Goal: Register for event/course

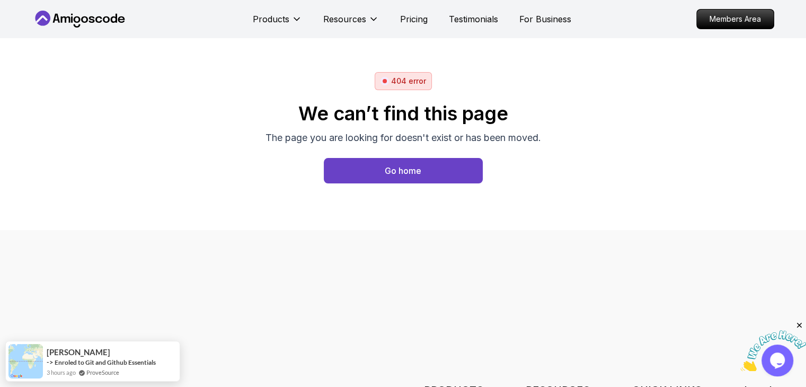
click at [90, 13] on icon at bounding box center [79, 19] width 95 height 17
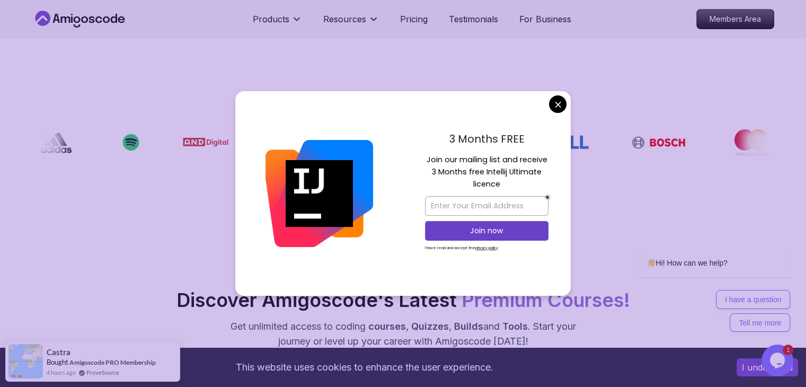
scroll to position [900, 0]
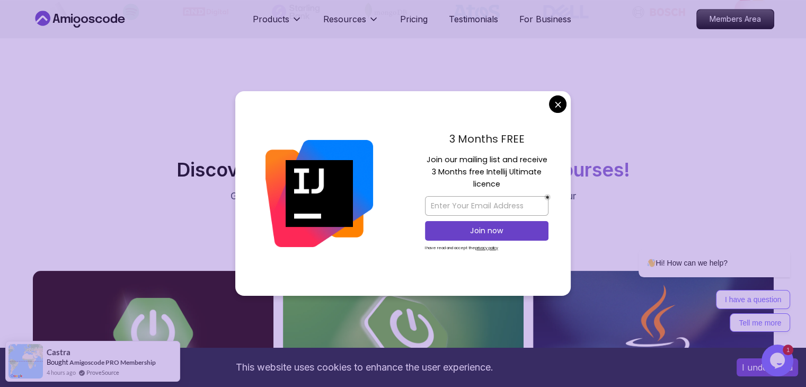
drag, startPoint x: 410, startPoint y: 153, endPoint x: 504, endPoint y: 188, distance: 100.7
click at [504, 188] on div "3 Months FREE Join our mailing list and receive 3 Months free Intellij Ultimate…" at bounding box center [486, 193] width 168 height 204
click at [504, 188] on p "Join our mailing list and receive 3 Months free Intellij Ultimate licence" at bounding box center [486, 172] width 123 height 37
click at [502, 210] on input "email" at bounding box center [486, 206] width 123 height 20
type input "alaasakr432@gmail.com"
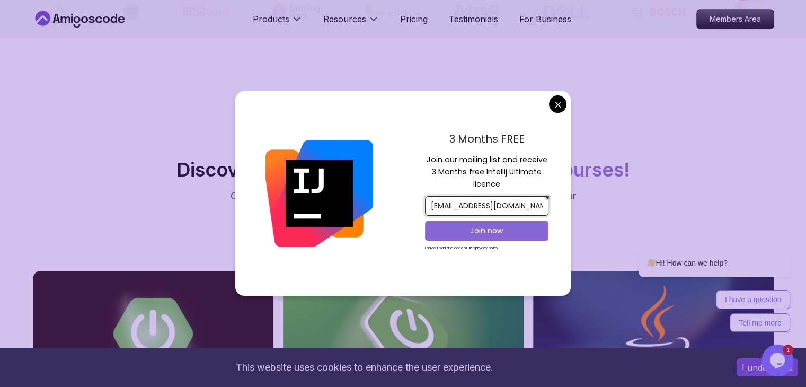
click at [486, 220] on div "Join now" at bounding box center [486, 230] width 123 height 25
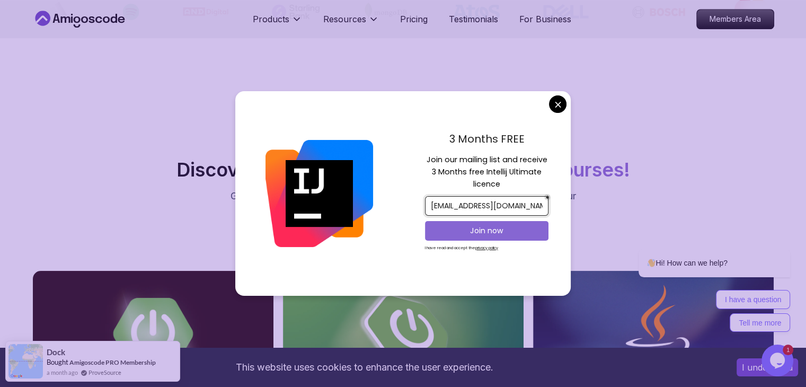
click at [475, 225] on p "Join now" at bounding box center [486, 230] width 100 height 11
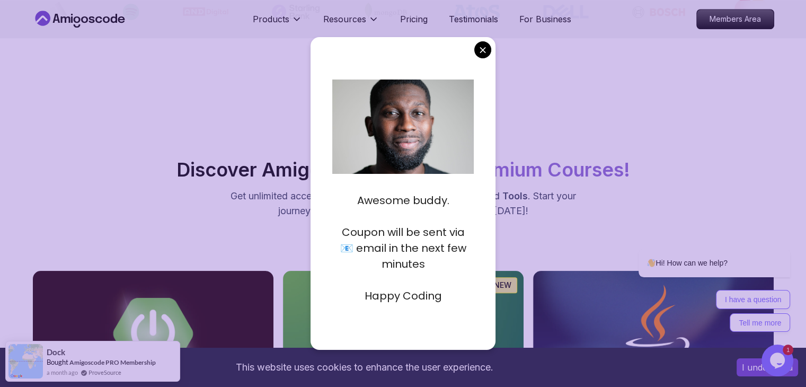
drag, startPoint x: 466, startPoint y: 296, endPoint x: 460, endPoint y: 296, distance: 6.4
drag, startPoint x: 460, startPoint y: 296, endPoint x: 332, endPoint y: 180, distance: 173.2
click at [332, 180] on div "Awesome buddy. Coupon will be sent via 📧 email in the next few minutes Happy Co…" at bounding box center [402, 242] width 141 height 133
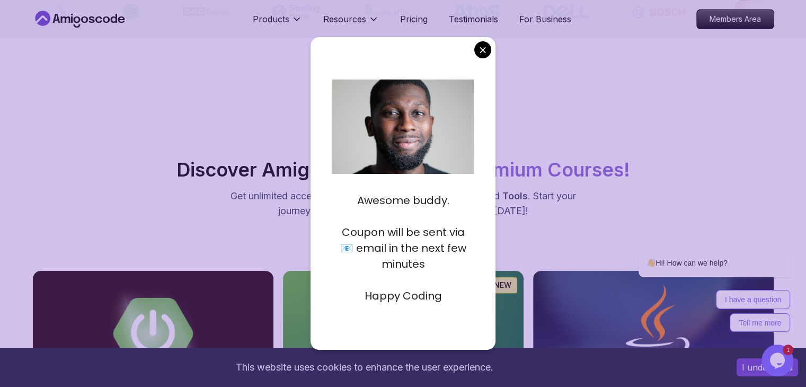
click at [340, 183] on p at bounding box center [402, 184] width 141 height 16
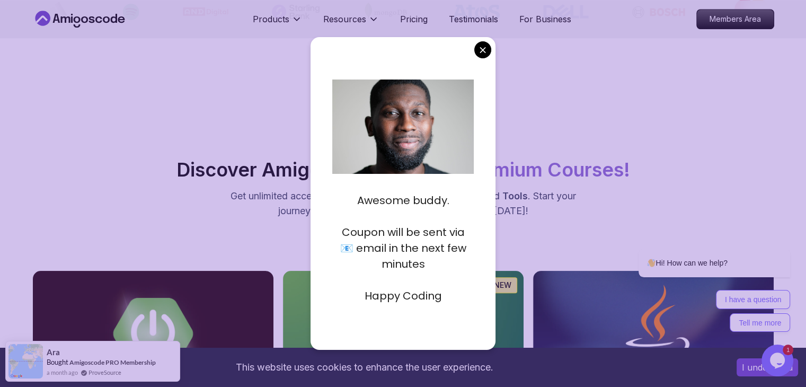
click at [391, 264] on p "Coupon will be sent via 📧 email in the next few minutes" at bounding box center [402, 248] width 141 height 48
click at [395, 315] on div "Awesome buddy. Coupon will be sent via 📧 email in the next few minutes Happy Co…" at bounding box center [402, 193] width 185 height 312
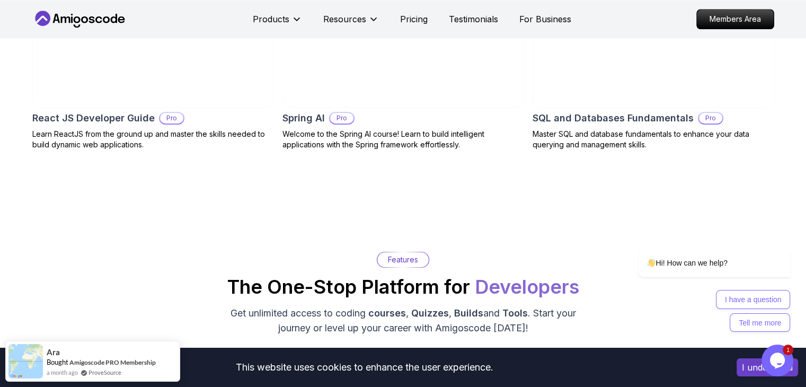
scroll to position [1218, 0]
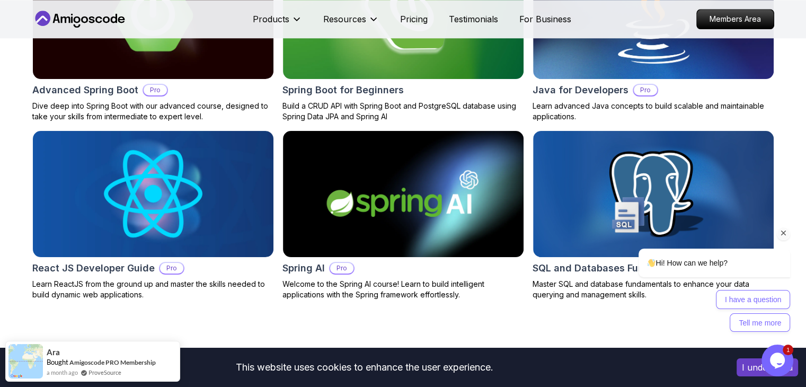
click at [782, 232] on icon "Chat attention grabber" at bounding box center [784, 233] width 10 height 10
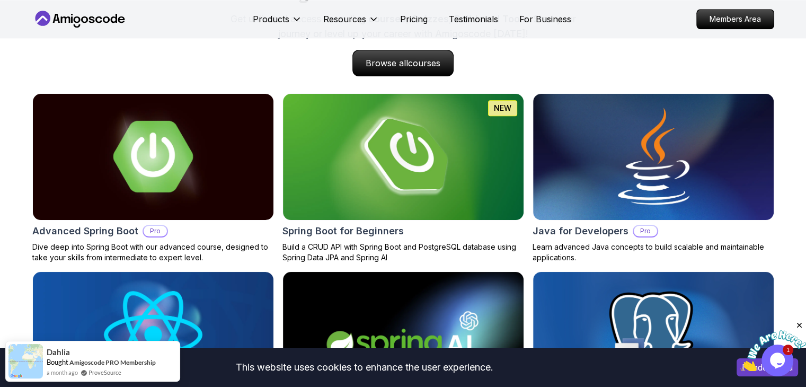
scroll to position [1059, 0]
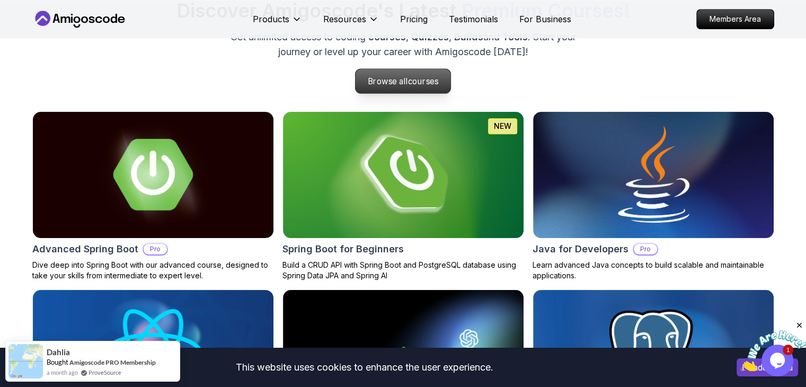
click at [423, 85] on span "courses" at bounding box center [423, 81] width 31 height 10
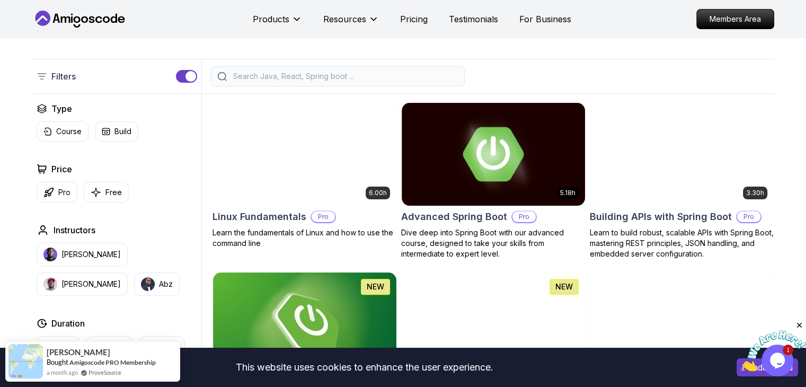
scroll to position [212, 0]
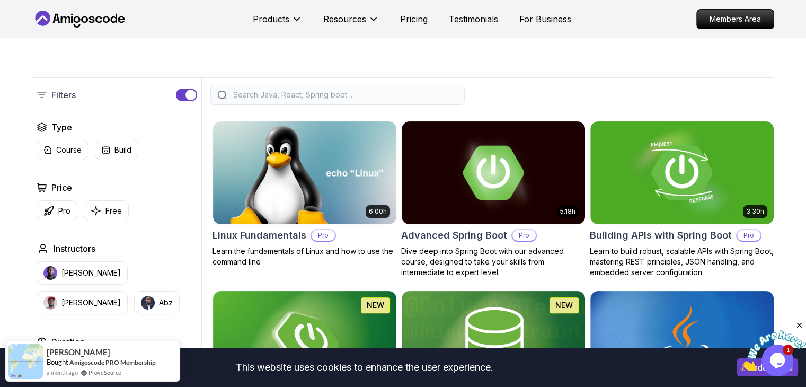
drag, startPoint x: 495, startPoint y: 84, endPoint x: 472, endPoint y: 77, distance: 23.3
drag, startPoint x: 472, startPoint y: 77, endPoint x: 459, endPoint y: 74, distance: 14.1
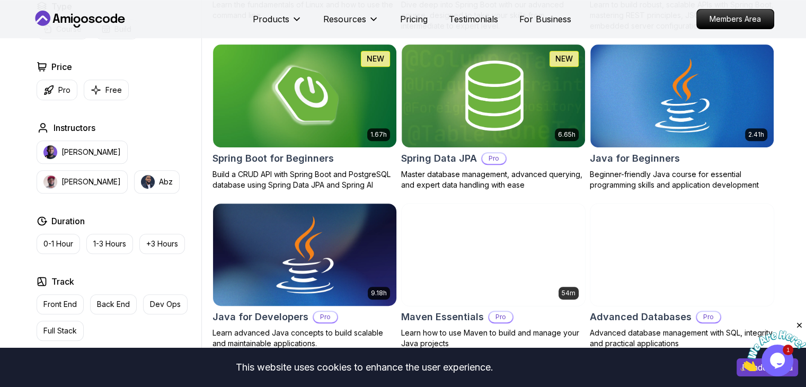
scroll to position [477, 0]
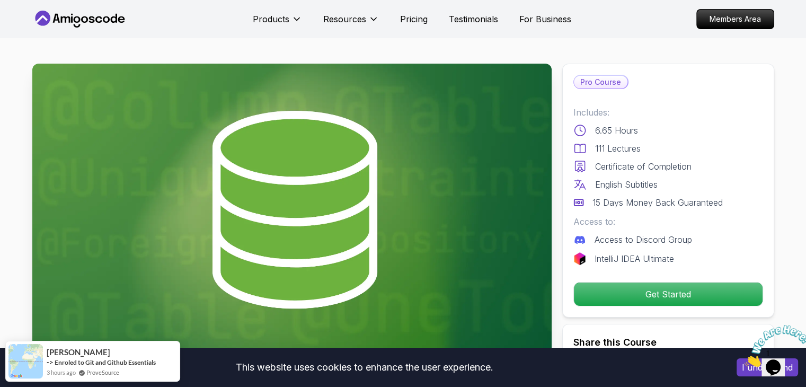
click at [622, 242] on p "Access to Discord Group" at bounding box center [642, 239] width 97 height 13
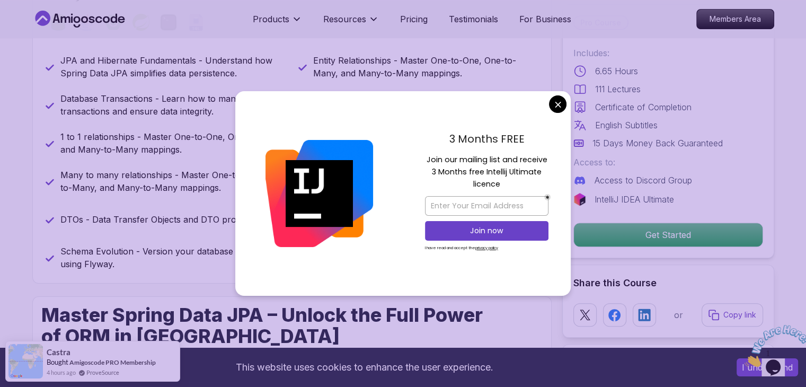
scroll to position [530, 0]
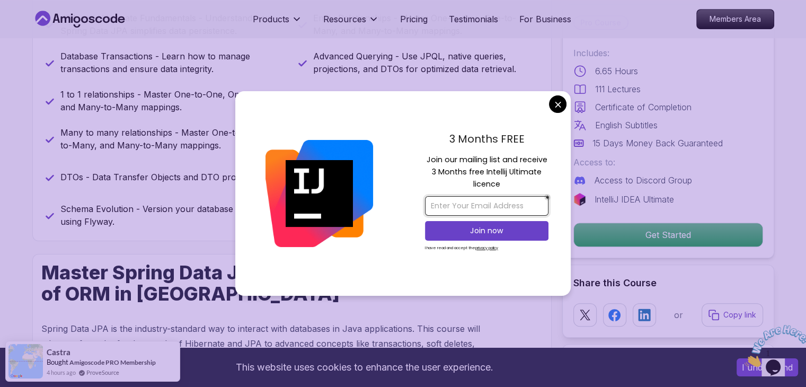
click at [494, 208] on input "email" at bounding box center [486, 206] width 123 height 20
type input "alaasakr432@gmail.com"
click at [502, 227] on p "Join now" at bounding box center [486, 230] width 100 height 11
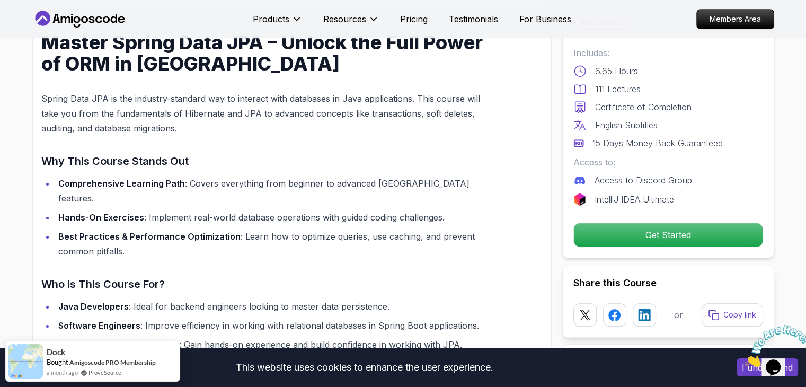
scroll to position [741, 0]
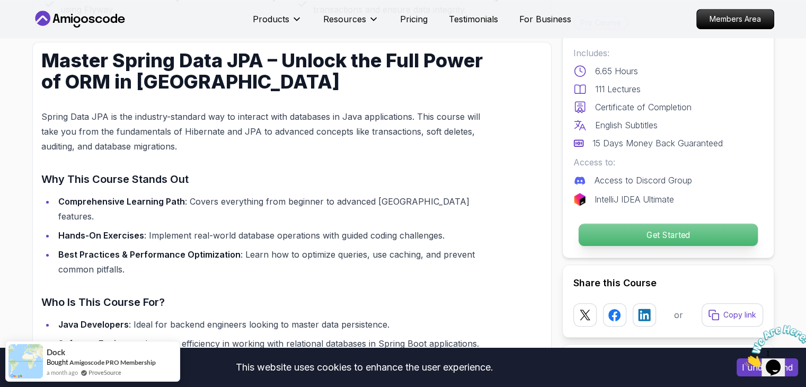
click at [620, 233] on p "Get Started" at bounding box center [667, 234] width 179 height 22
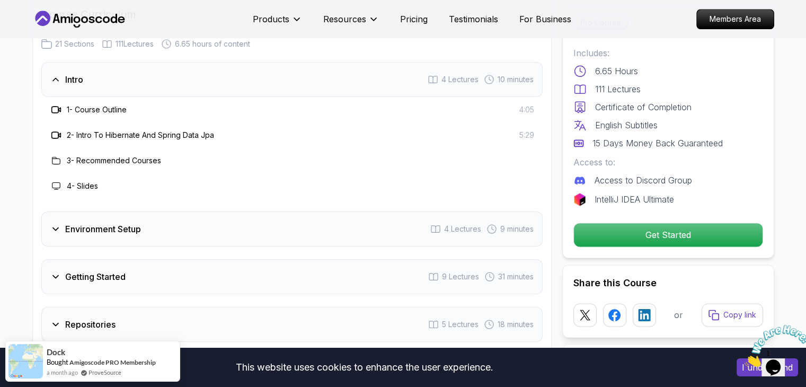
scroll to position [1300, 0]
click at [164, 216] on div "Environment Setup 4 Lectures 9 minutes" at bounding box center [291, 229] width 501 height 35
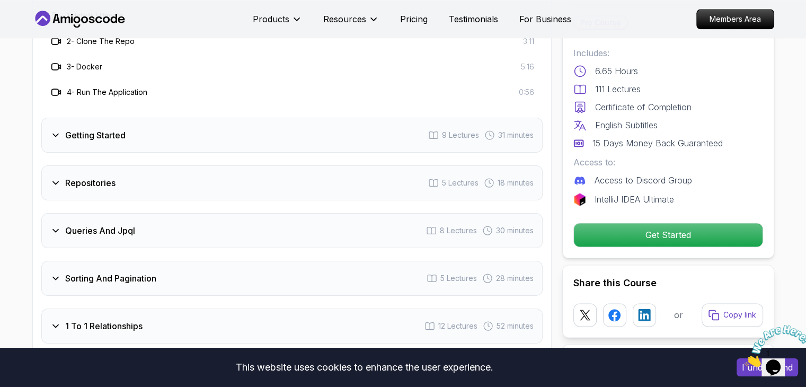
scroll to position [1459, 0]
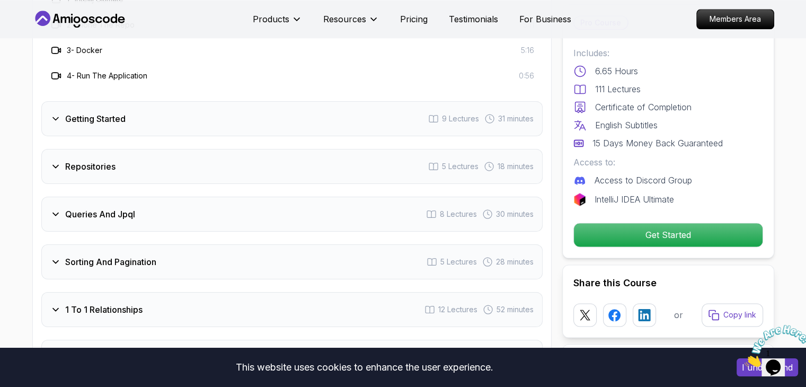
click at [142, 207] on div "Queries And Jpql 8 Lectures 30 minutes" at bounding box center [291, 213] width 501 height 35
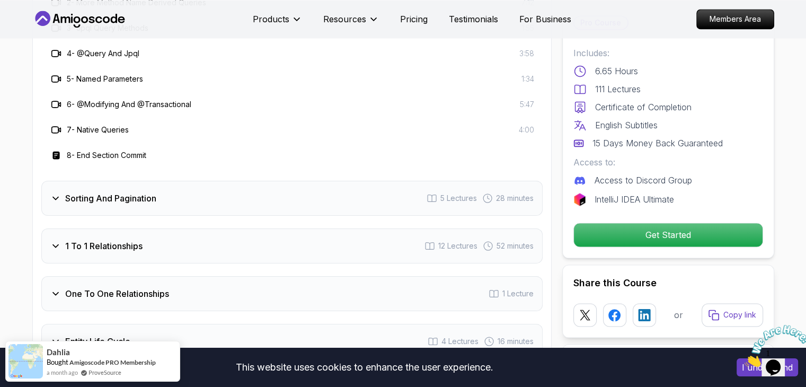
scroll to position [1883, 0]
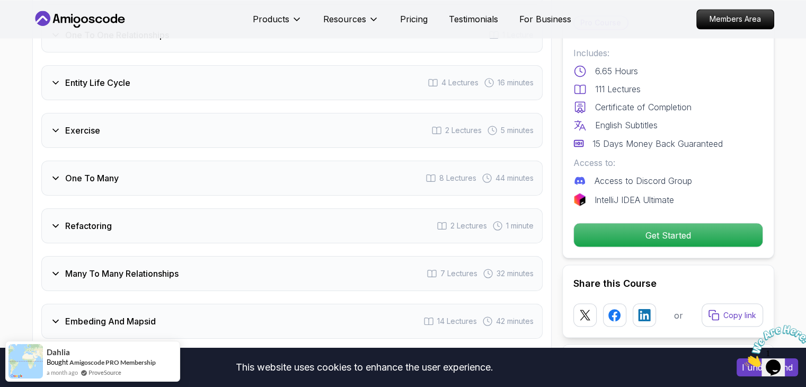
click at [151, 232] on div "Intro 4 Lectures 10 minutes Environment Setup 4 Lectures 9 minutes Getting Star…" at bounding box center [291, 76] width 501 height 1192
click at [156, 256] on div "Many To Many Relationships 7 Lectures 32 minutes" at bounding box center [291, 273] width 501 height 35
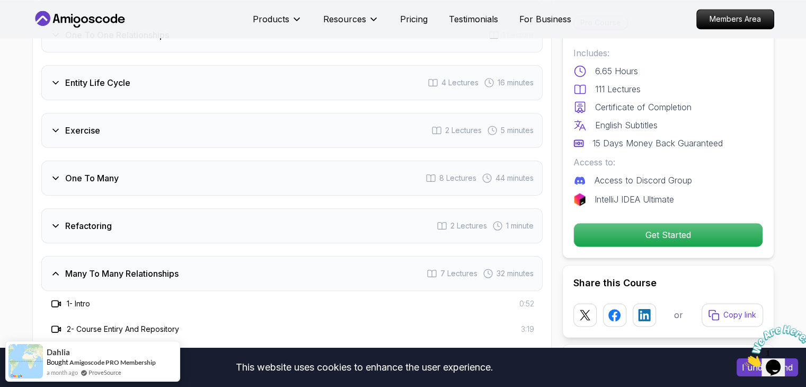
click at [156, 256] on div "Many To Many Relationships 7 Lectures 32 minutes" at bounding box center [291, 273] width 501 height 35
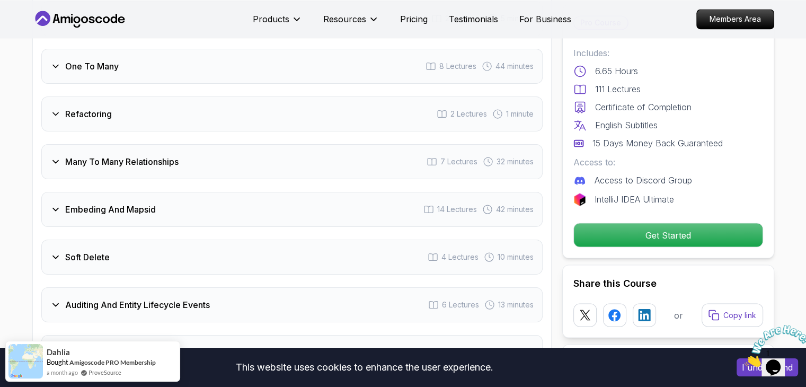
scroll to position [1679, 0]
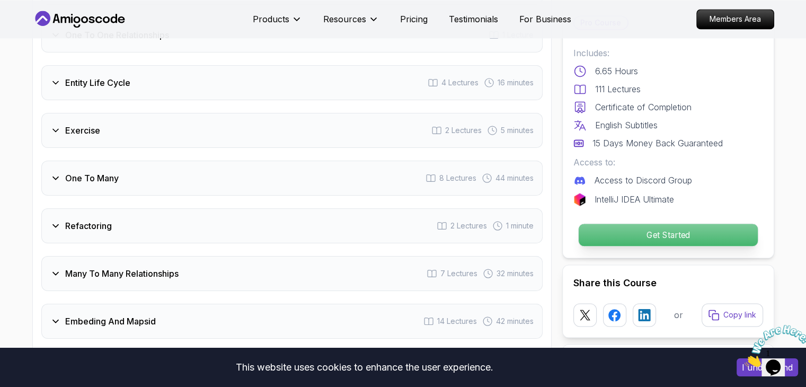
click at [633, 231] on p "Get Started" at bounding box center [667, 234] width 179 height 22
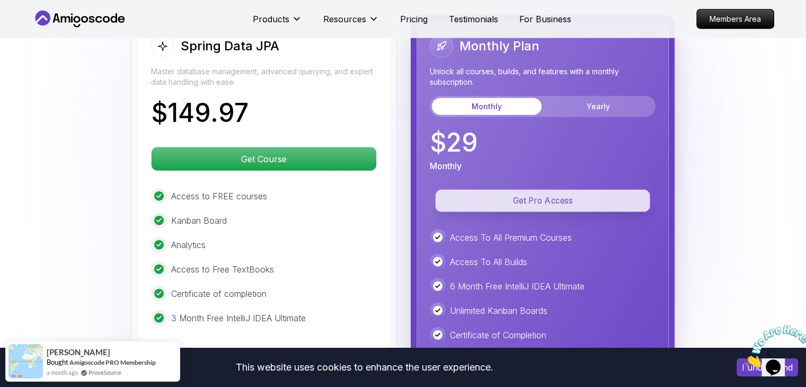
scroll to position [2575, 0]
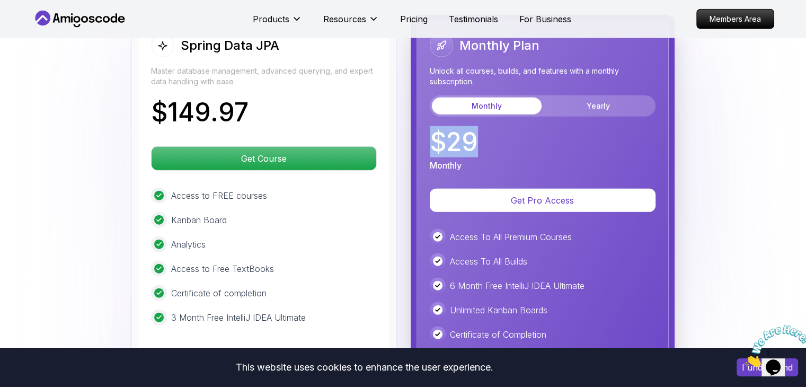
drag, startPoint x: 472, startPoint y: 122, endPoint x: 432, endPoint y: 122, distance: 40.2
click at [432, 129] on p "$ 29" at bounding box center [454, 141] width 48 height 25
copy p "$ 29"
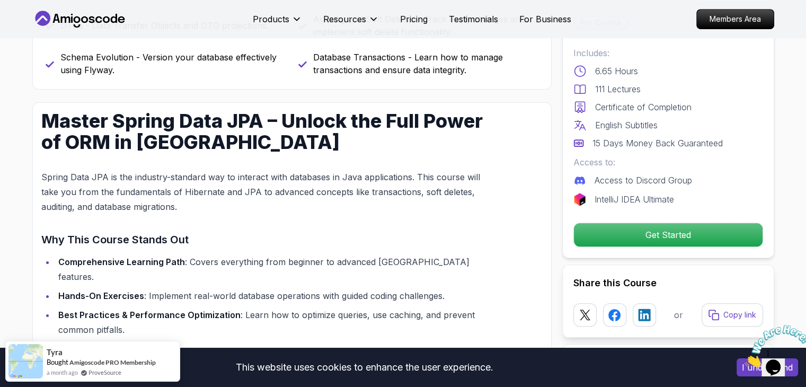
scroll to position [616, 0]
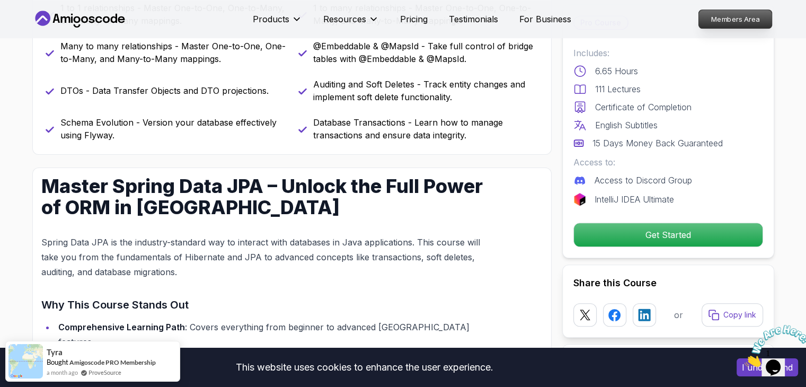
click at [767, 20] on p "Members Area" at bounding box center [734, 19] width 73 height 18
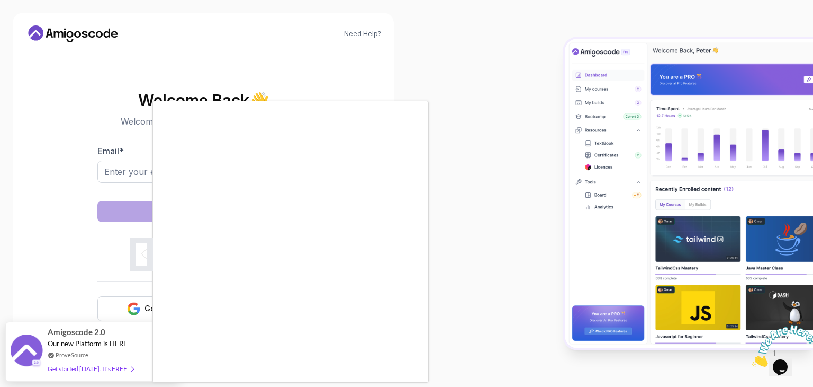
click at [83, 247] on div at bounding box center [406, 193] width 813 height 387
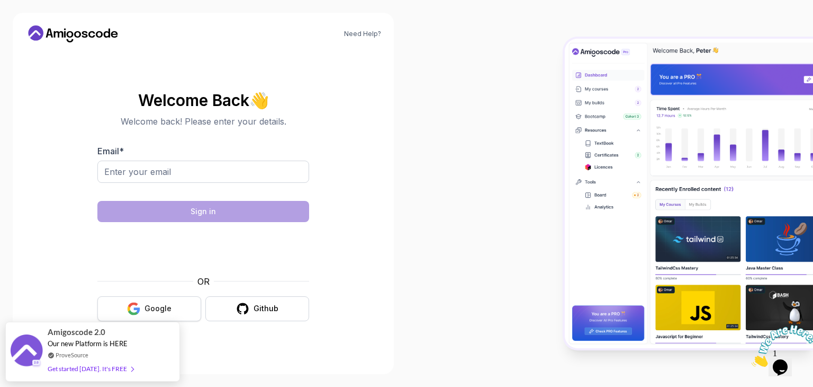
click at [138, 317] on button "Google" at bounding box center [149, 308] width 104 height 25
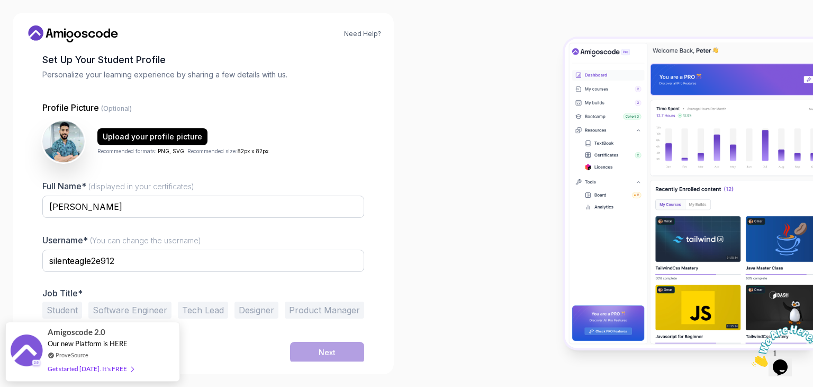
scroll to position [55, 0]
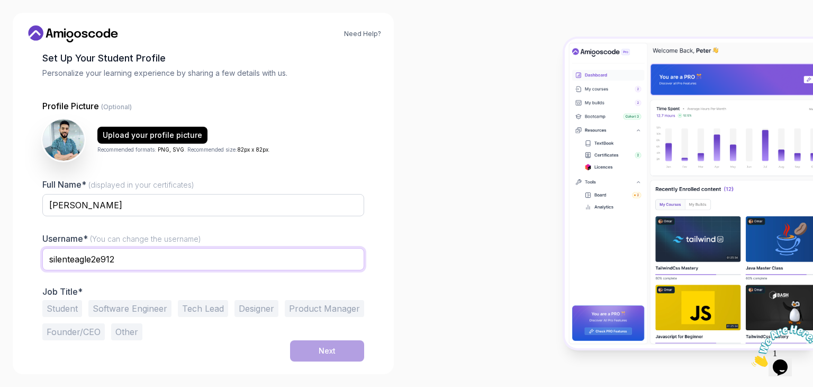
drag, startPoint x: 134, startPoint y: 257, endPoint x: -37, endPoint y: 265, distance: 171.3
click at [0, 265] on html "Need Help? 1 Set Up Your Profile 1 Set Up Your Profile 2 Let's Get to Know You …" at bounding box center [406, 193] width 813 height 387
type input "ش"
type input "a"
type input "alaasakr42"
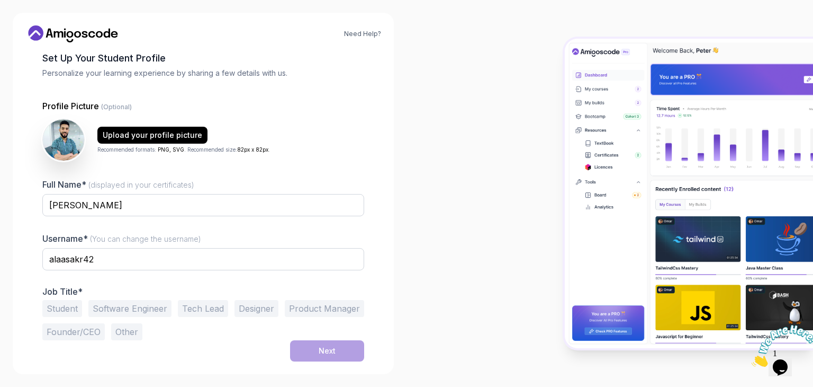
click at [159, 315] on button "Software Engineer" at bounding box center [129, 308] width 83 height 17
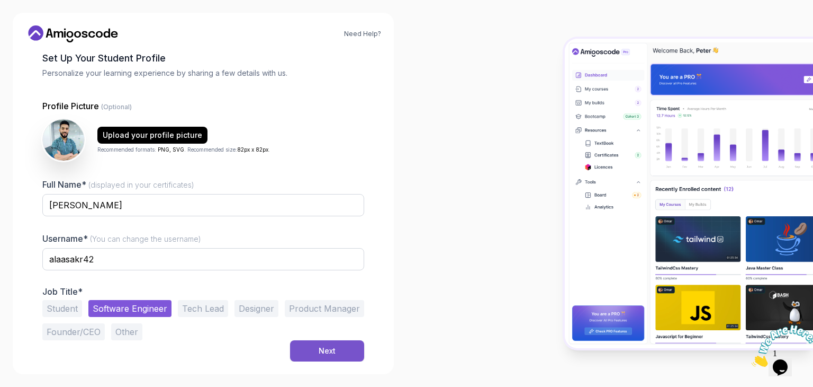
click at [316, 347] on button "Next" at bounding box center [327, 350] width 74 height 21
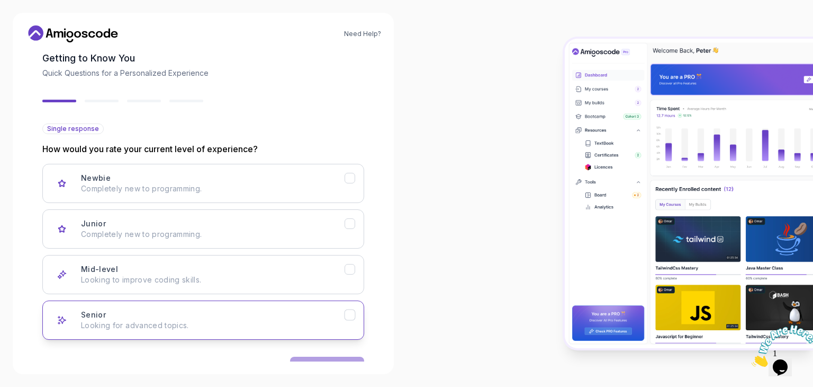
click at [214, 311] on div "Senior Looking for advanced topics." at bounding box center [213, 319] width 264 height 21
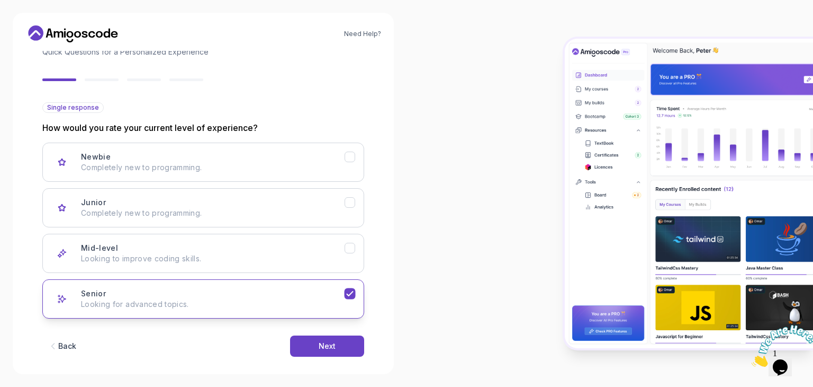
scroll to position [87, 0]
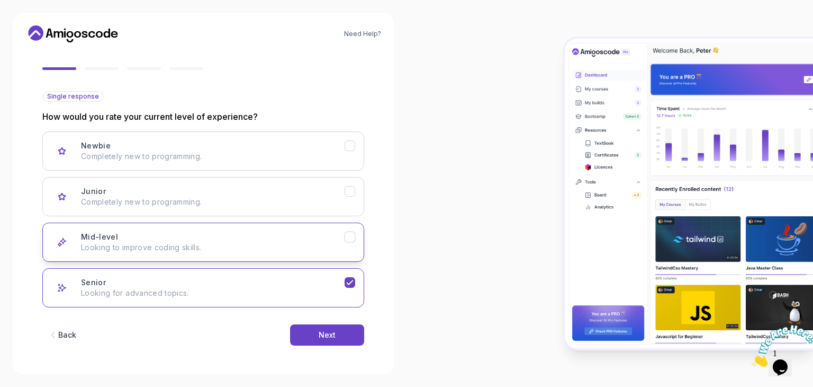
click at [354, 240] on icon "Mid-level" at bounding box center [350, 237] width 10 height 10
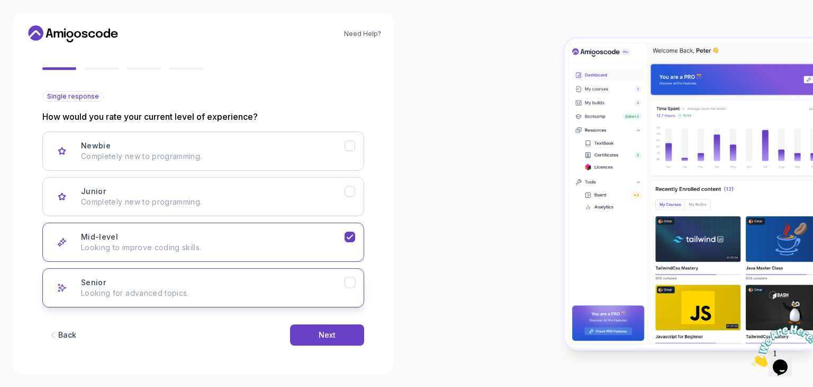
drag, startPoint x: 345, startPoint y: 287, endPoint x: 337, endPoint y: 350, distance: 64.0
click at [345, 289] on button "Senior Looking for advanced topics." at bounding box center [203, 287] width 322 height 39
click at [337, 350] on div "Back Next" at bounding box center [203, 334] width 322 height 55
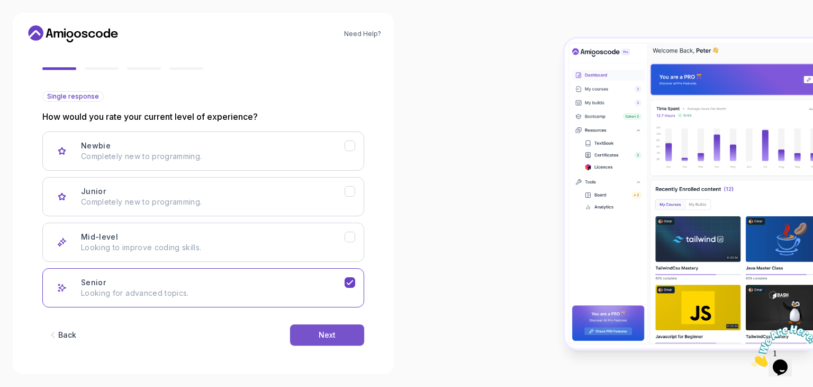
click at [329, 338] on div "Next" at bounding box center [327, 334] width 17 height 11
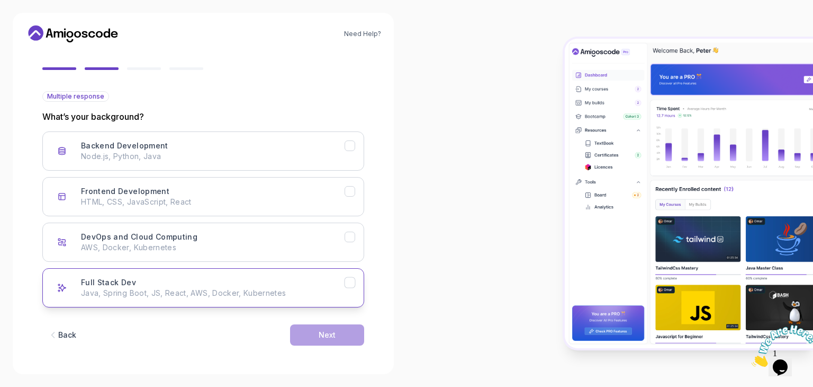
click at [290, 296] on p "Java, Spring Boot, JS, React, AWS, Docker, Kubernetes" at bounding box center [213, 293] width 264 height 11
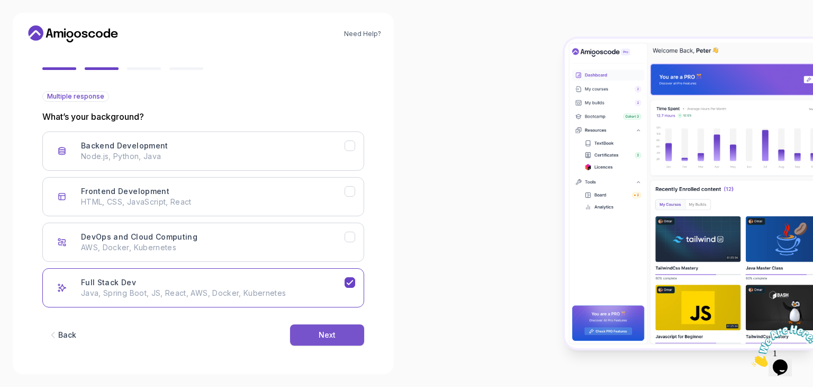
click at [316, 324] on button "Next" at bounding box center [327, 334] width 74 height 21
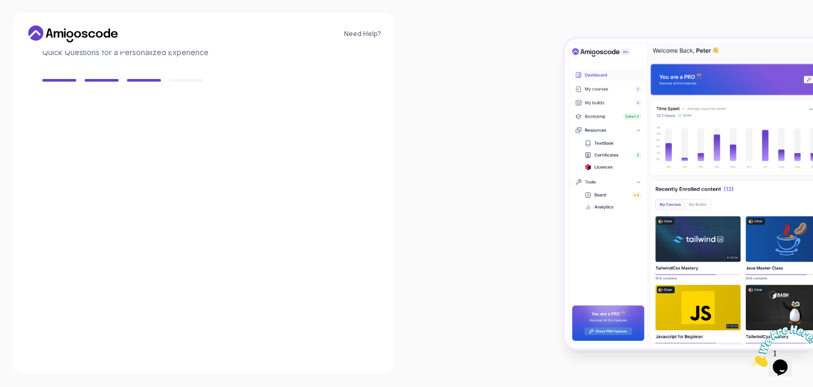
scroll to position [76, 0]
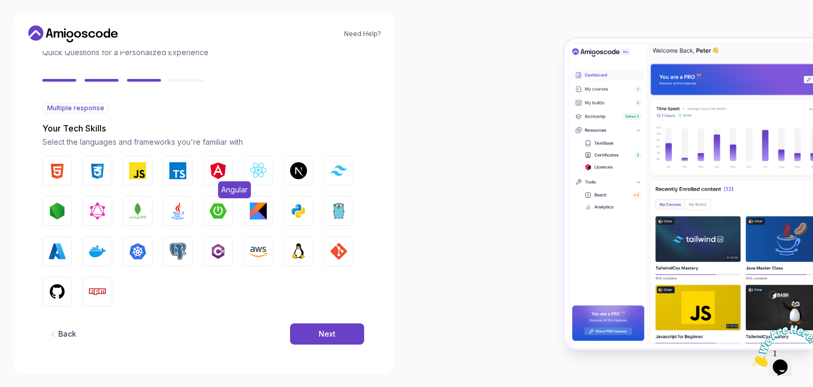
click at [223, 173] on img "button" at bounding box center [218, 170] width 17 height 17
click at [256, 168] on img "button" at bounding box center [258, 170] width 17 height 17
click at [223, 205] on img "button" at bounding box center [218, 210] width 17 height 17
click at [171, 205] on img "button" at bounding box center [177, 210] width 17 height 17
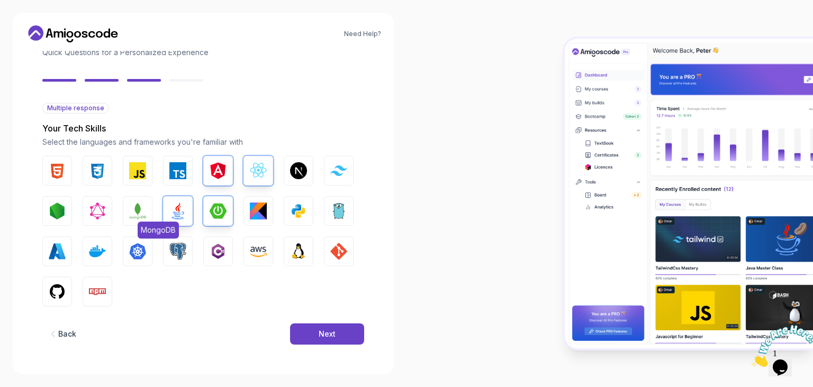
click at [143, 208] on img "button" at bounding box center [137, 210] width 17 height 17
click at [93, 209] on img "button" at bounding box center [97, 210] width 17 height 17
click at [95, 248] on img "button" at bounding box center [97, 251] width 17 height 17
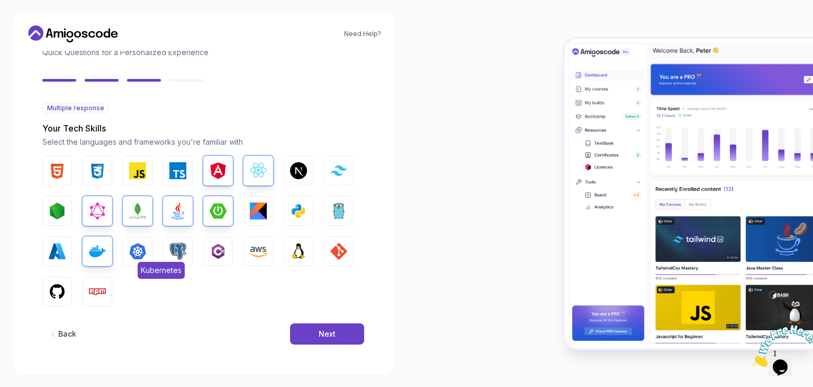
click at [144, 246] on img "button" at bounding box center [137, 251] width 17 height 17
click at [175, 246] on img "button" at bounding box center [177, 251] width 17 height 17
click at [54, 290] on img "button" at bounding box center [57, 291] width 17 height 17
click at [337, 250] on img "button" at bounding box center [338, 251] width 17 height 17
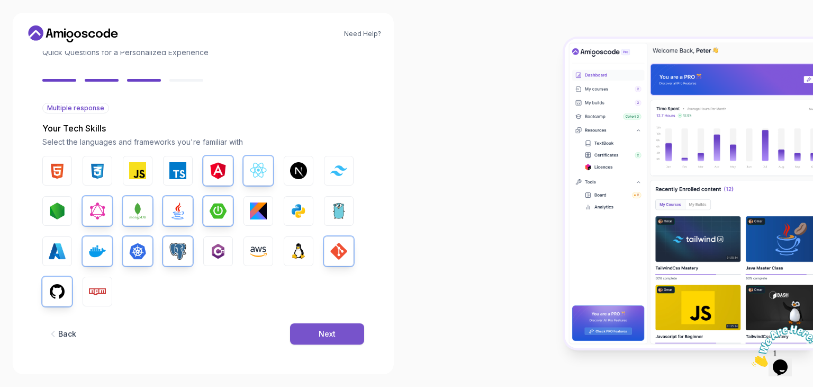
click at [319, 335] on div "Next" at bounding box center [327, 333] width 17 height 11
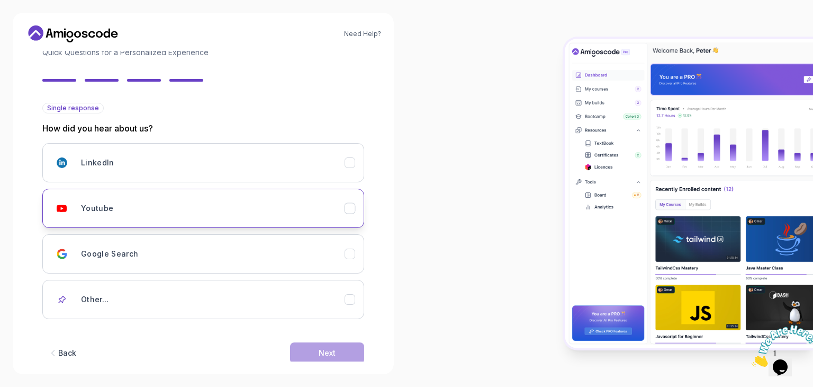
click at [124, 204] on div "Youtube" at bounding box center [213, 208] width 264 height 21
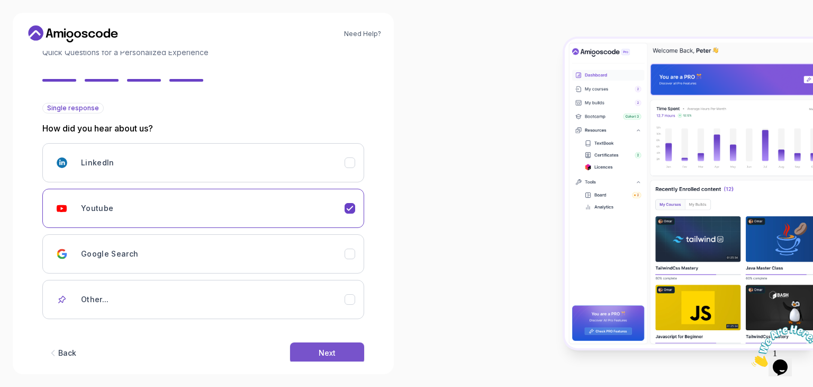
click at [343, 357] on button "Next" at bounding box center [327, 352] width 74 height 21
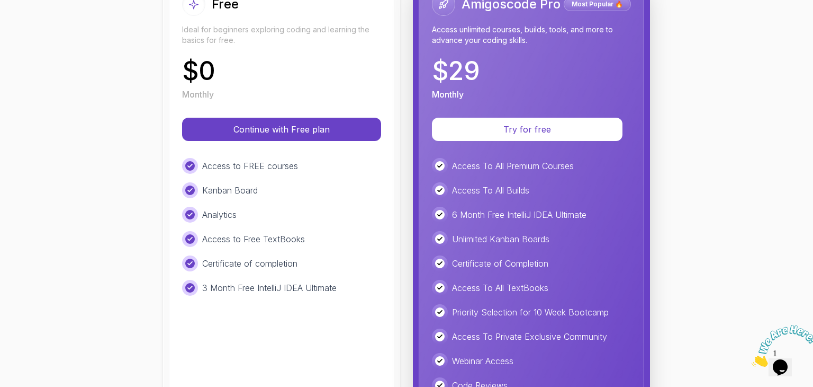
scroll to position [159, 0]
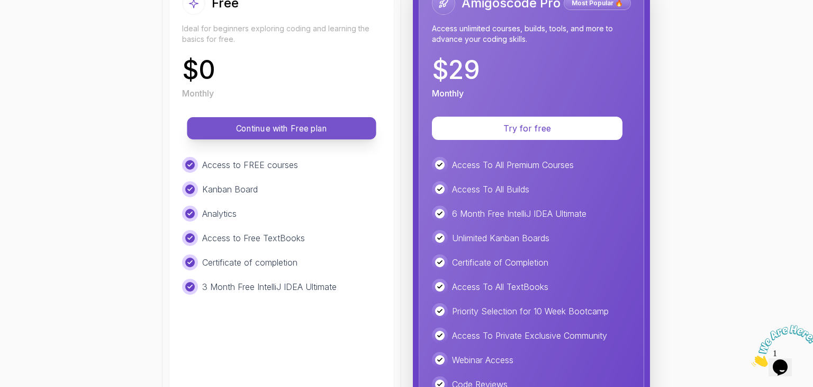
click at [281, 122] on p "Continue with Free plan" at bounding box center [281, 128] width 165 height 12
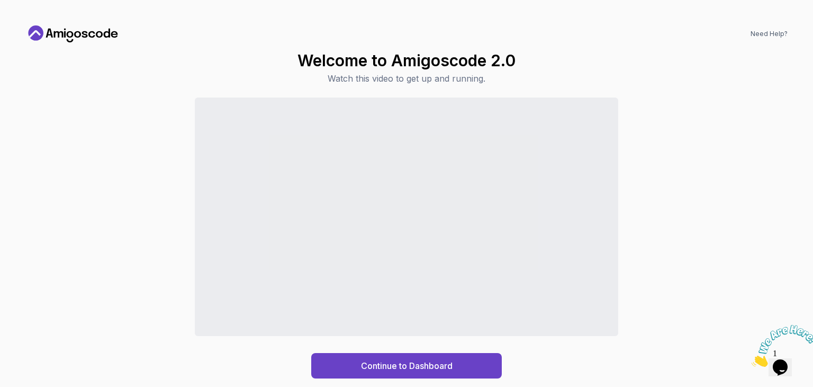
drag, startPoint x: 300, startPoint y: 88, endPoint x: 271, endPoint y: 74, distance: 32.0
drag, startPoint x: 271, startPoint y: 74, endPoint x: 260, endPoint y: 66, distance: 13.7
click at [260, 66] on div "Welcome to Amigoscode 2.0 Watch this video to get up and running. Continue to D…" at bounding box center [406, 214] width 763 height 327
click at [381, 362] on div "Continue to Dashboard" at bounding box center [407, 365] width 92 height 13
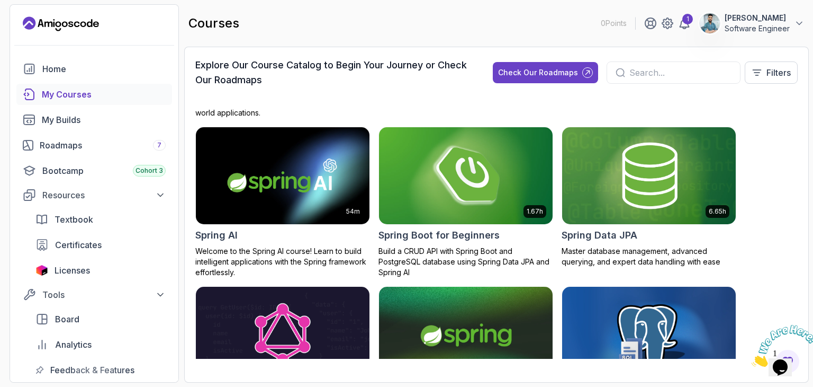
scroll to position [1883, 0]
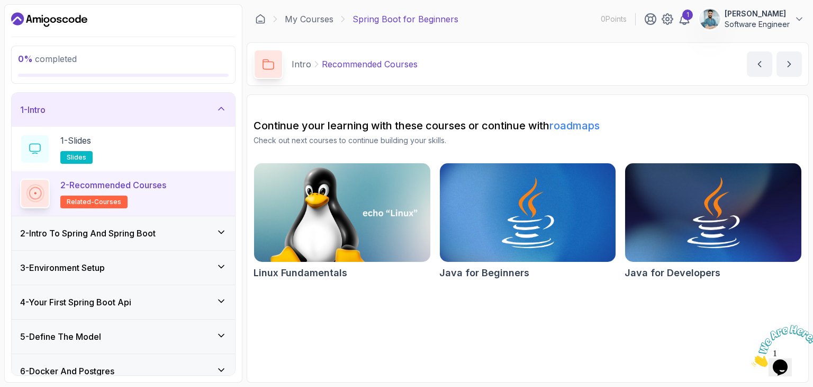
click at [108, 235] on h3 "2 - Intro To Spring And Spring Boot" at bounding box center [88, 233] width 136 height 13
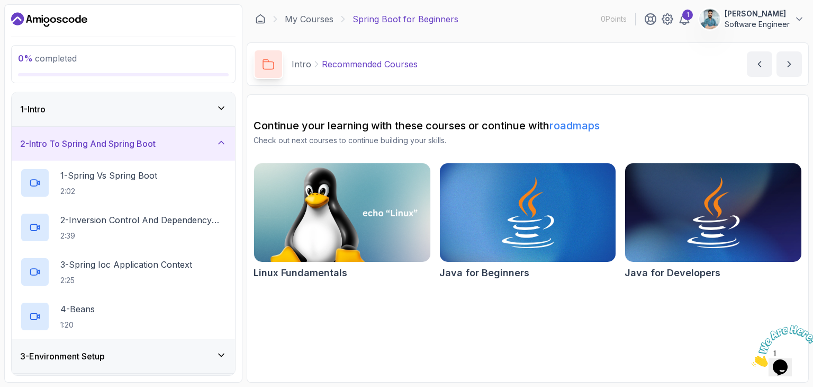
click at [127, 145] on h3 "2 - Intro To Spring And Spring Boot" at bounding box center [88, 143] width 136 height 13
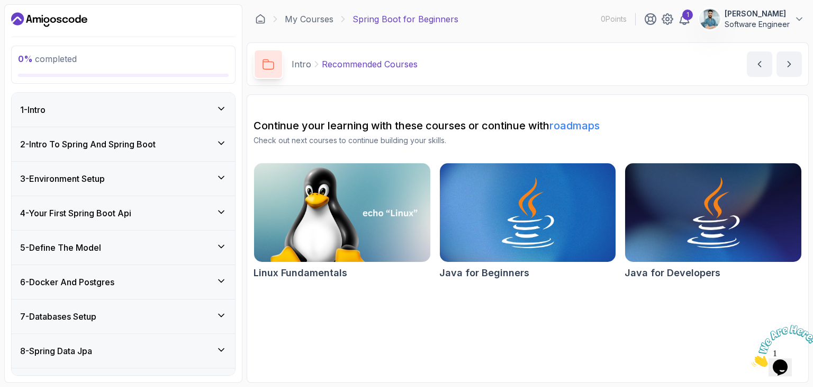
click at [118, 95] on div "1 - Intro" at bounding box center [123, 110] width 223 height 34
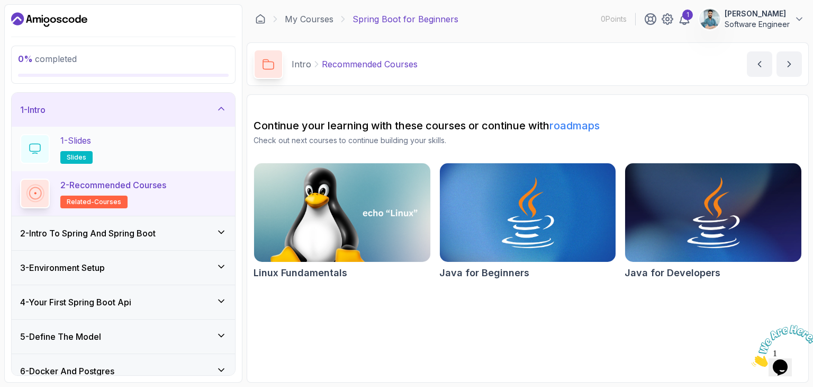
click at [126, 148] on div "1 - Slides slides" at bounding box center [123, 149] width 207 height 30
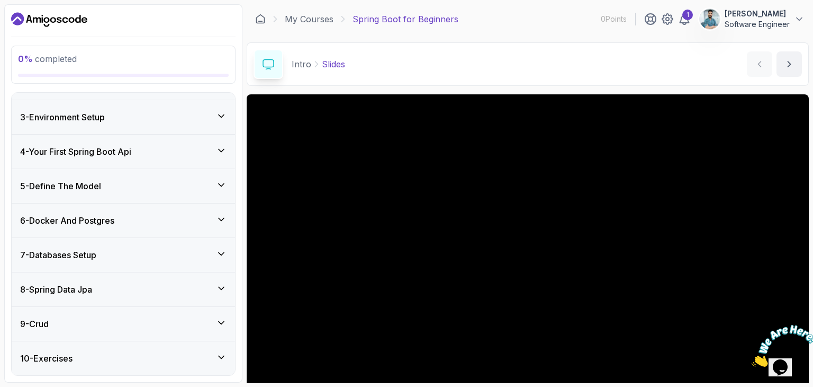
scroll to position [217, 0]
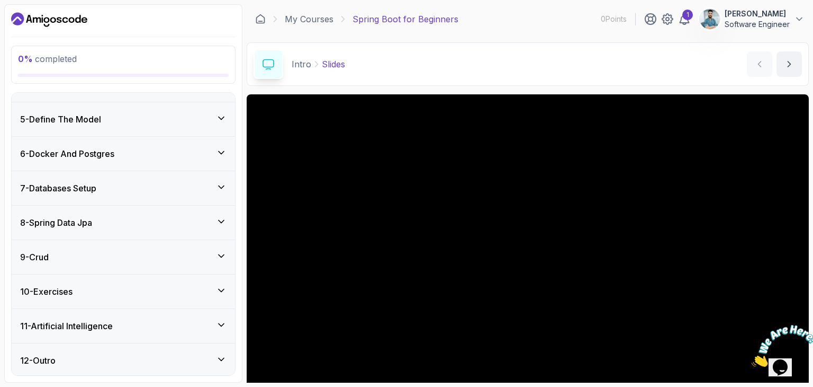
click at [128, 252] on div "9 - Crud" at bounding box center [123, 257] width 207 height 13
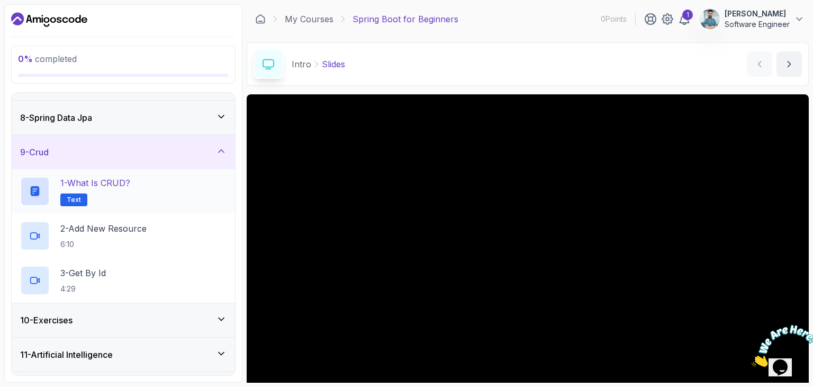
scroll to position [234, 0]
click at [119, 272] on div "3 - Get By Id 4:29" at bounding box center [123, 279] width 207 height 30
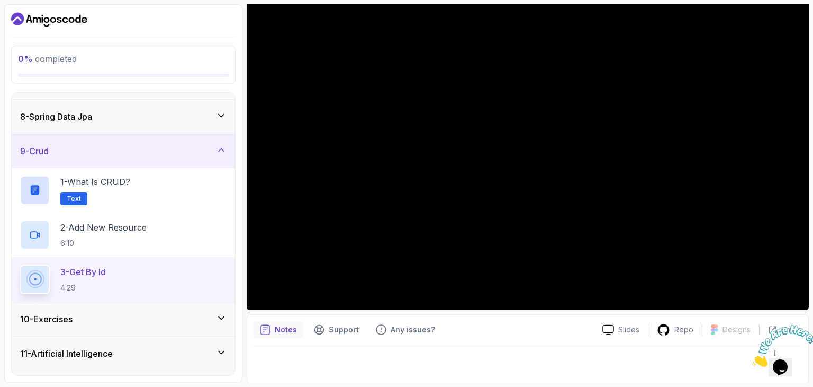
scroll to position [102, 0]
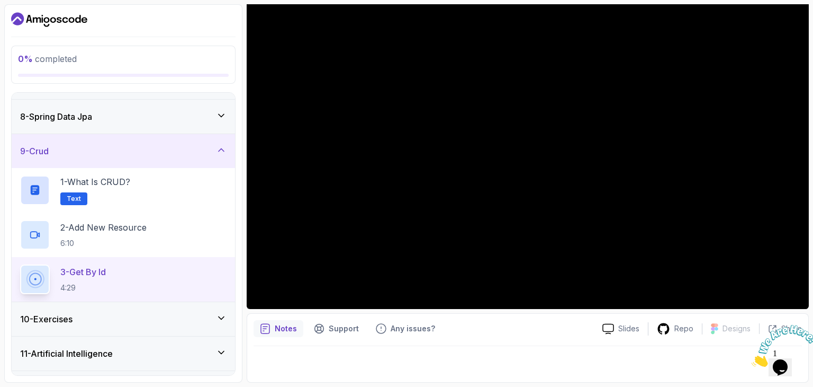
click at [326, 361] on div at bounding box center [528, 361] width 549 height 30
